Goal: Information Seeking & Learning: Learn about a topic

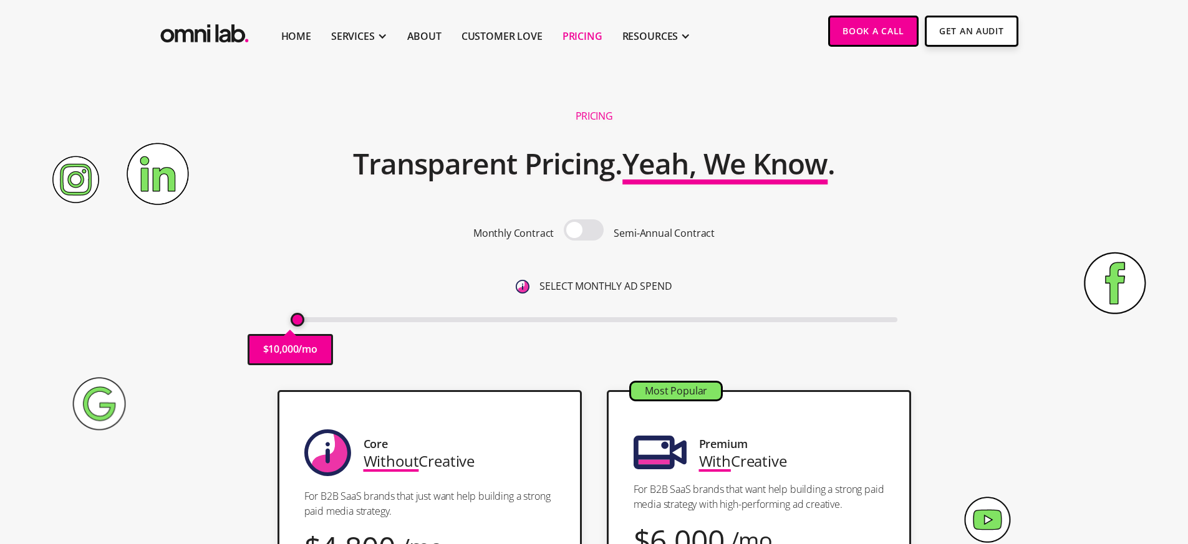
click at [570, 233] on span at bounding box center [584, 229] width 40 height 21
click at [584, 231] on input "checkbox" at bounding box center [584, 231] width 0 height 0
click at [570, 233] on span at bounding box center [584, 229] width 40 height 21
click at [584, 231] on input "checkbox" at bounding box center [584, 231] width 0 height 0
drag, startPoint x: 300, startPoint y: 317, endPoint x: 336, endPoint y: 316, distance: 36.2
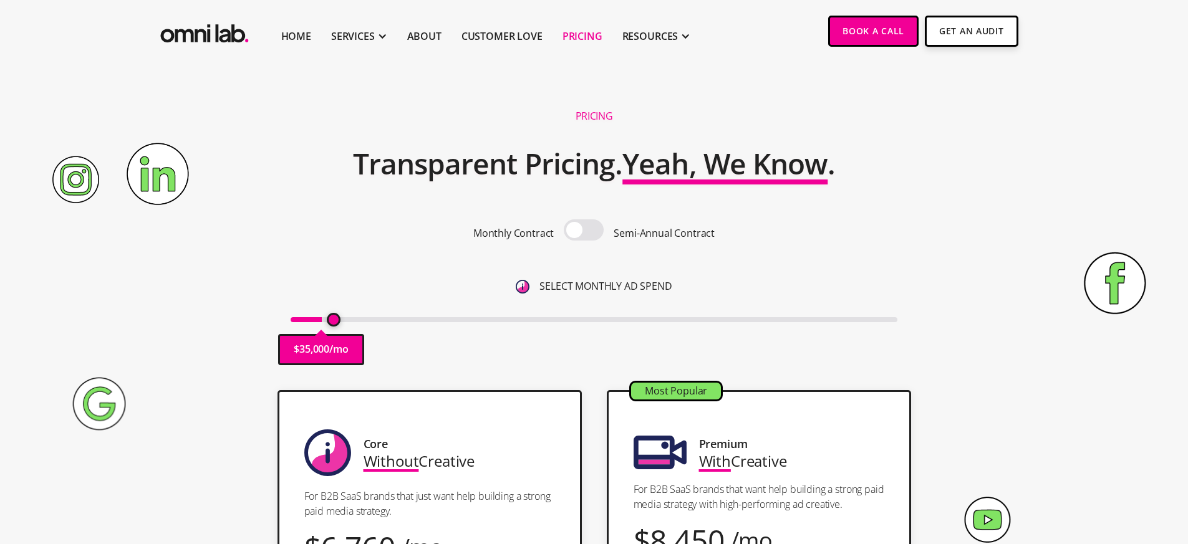
type input "40000"
click at [336, 317] on input "range" at bounding box center [594, 319] width 607 height 5
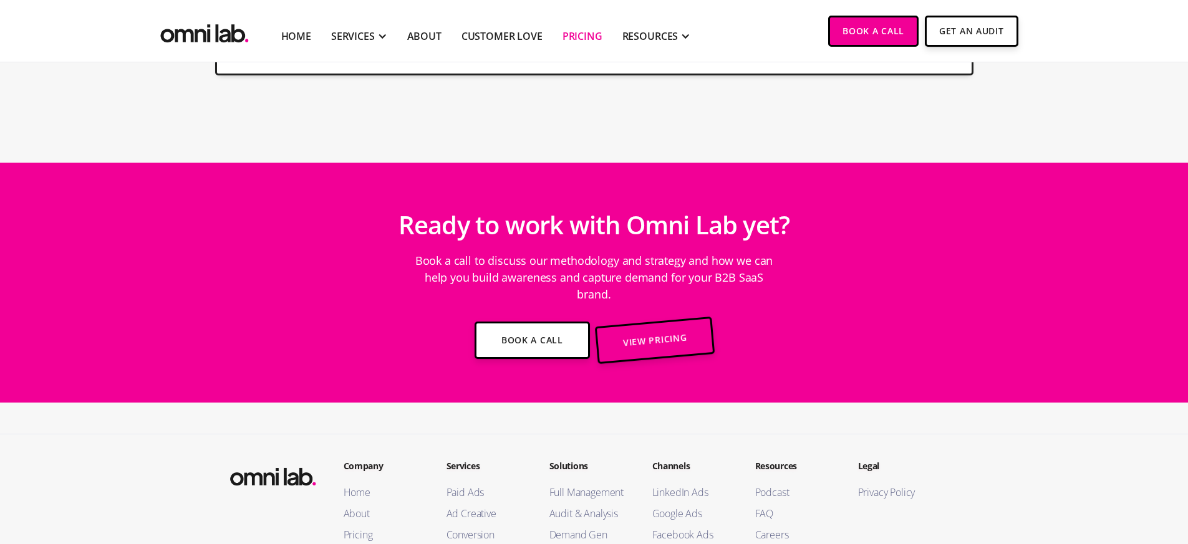
scroll to position [3577, 0]
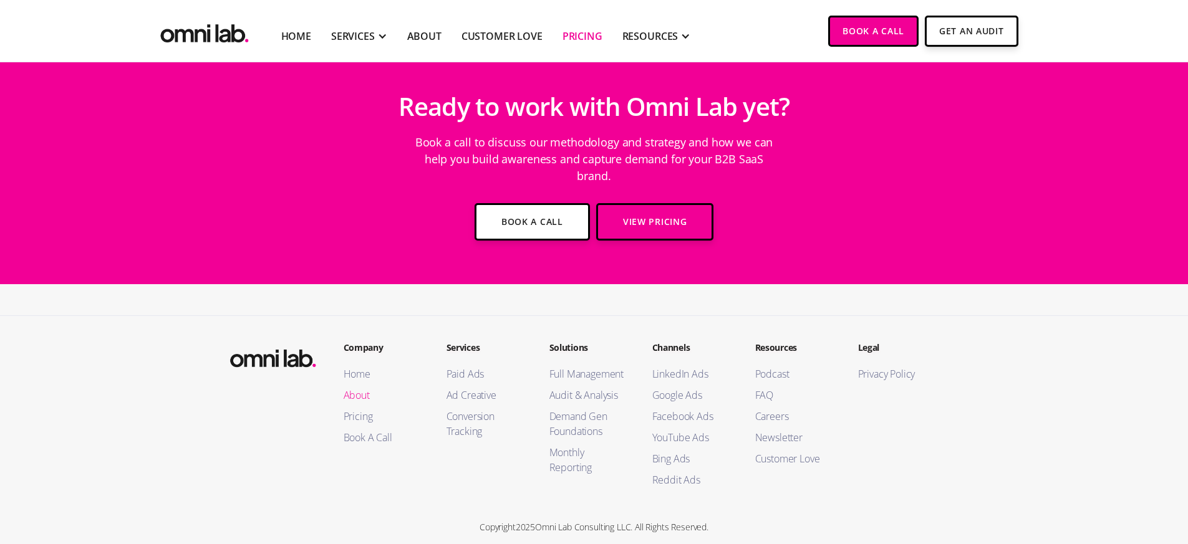
click at [359, 388] on link "About" at bounding box center [383, 395] width 78 height 15
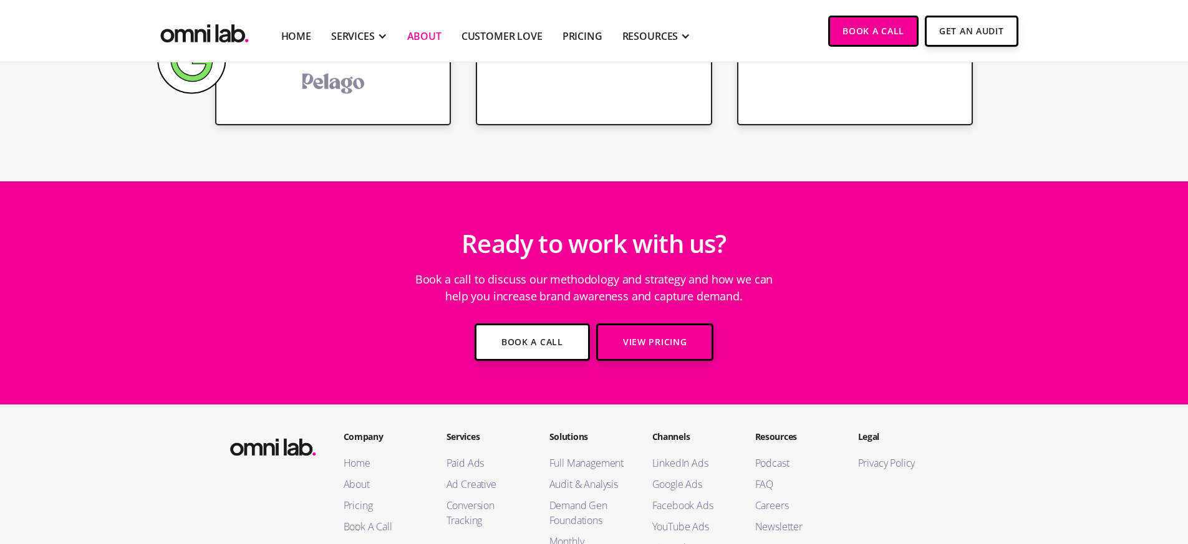
scroll to position [2282, 0]
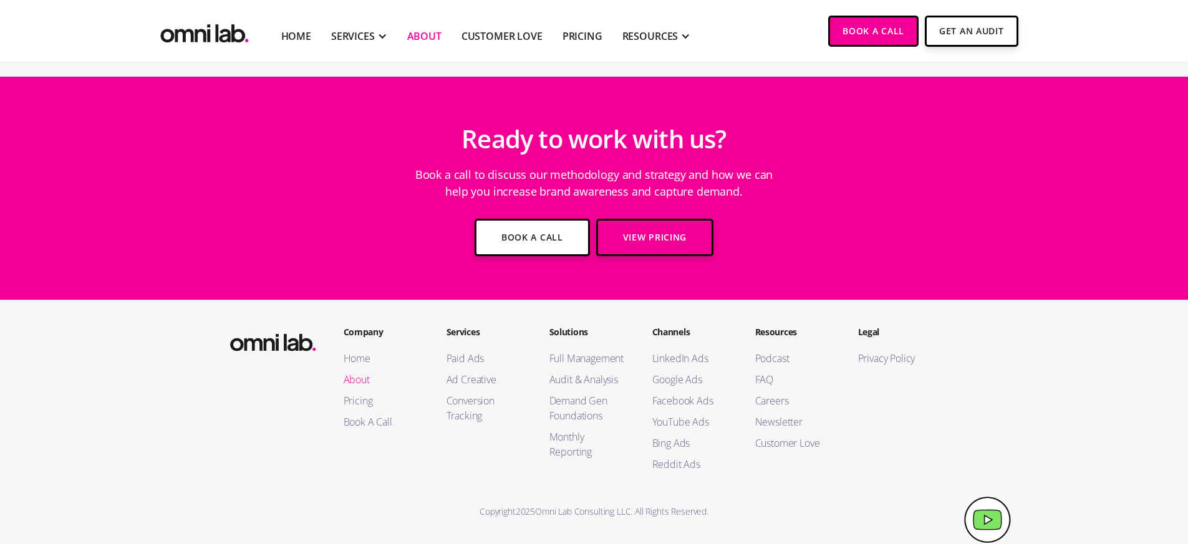
click at [354, 377] on link "About" at bounding box center [383, 379] width 78 height 15
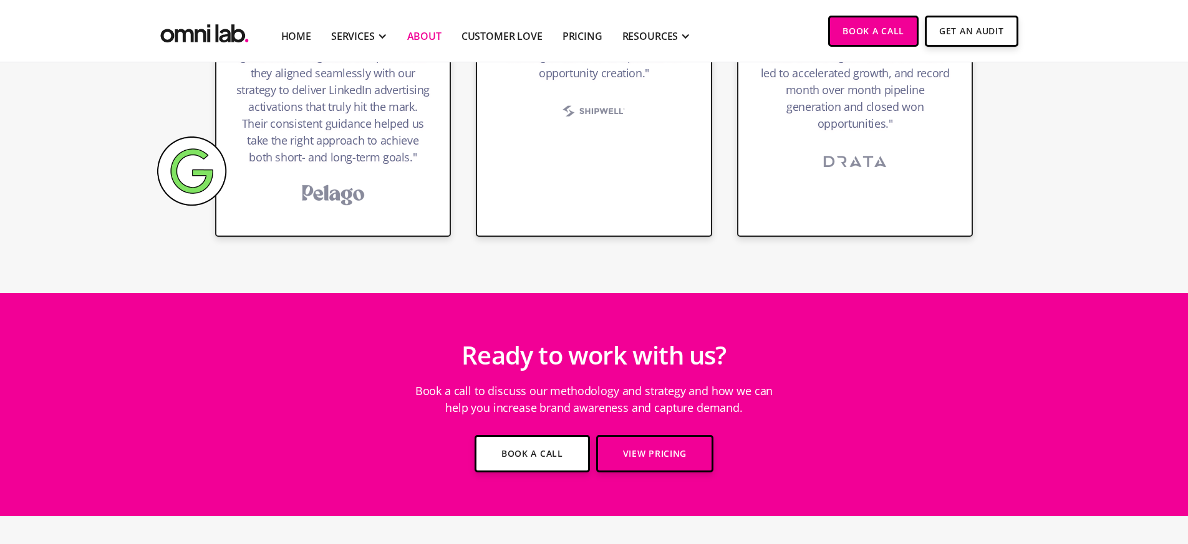
scroll to position [2282, 0]
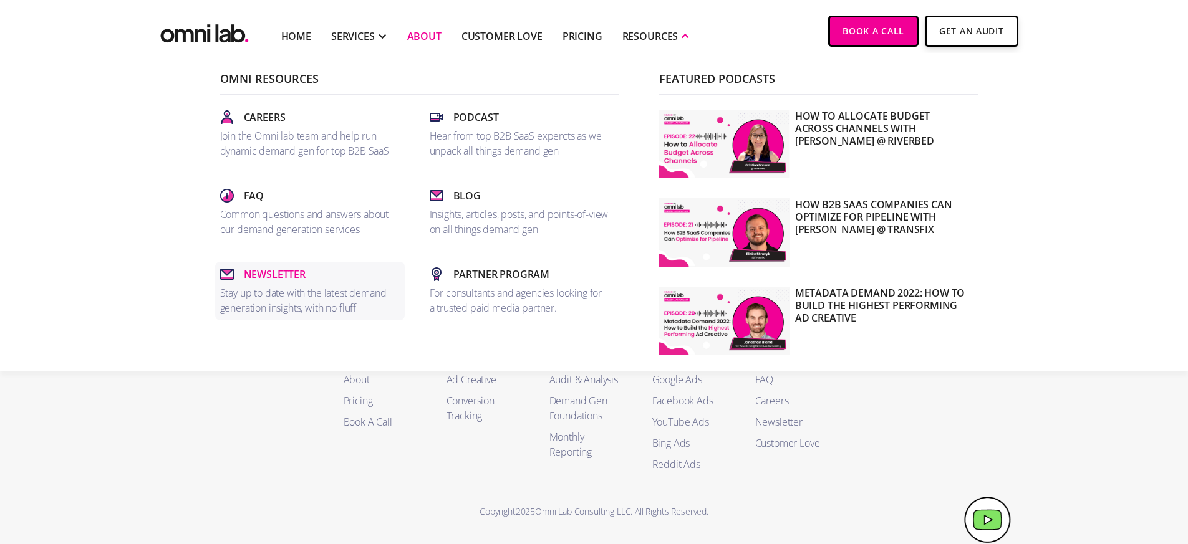
click at [288, 275] on p "Newsletter" at bounding box center [275, 274] width 62 height 15
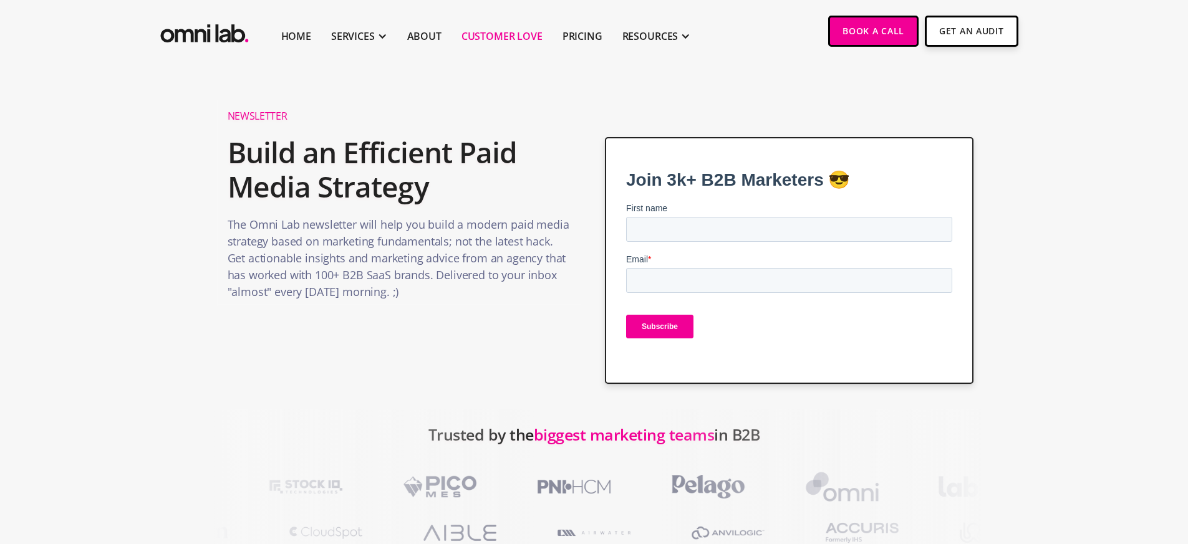
click at [501, 33] on link "Customer Love" at bounding box center [501, 36] width 81 height 15
